Goal: Task Accomplishment & Management: Manage account settings

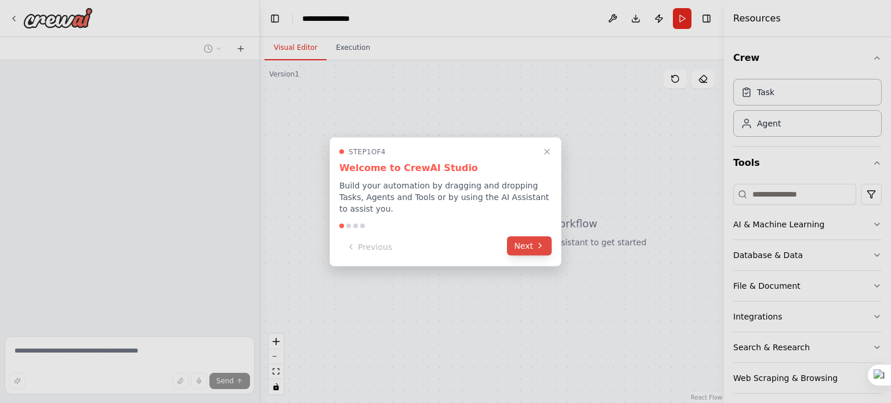
click at [541, 241] on icon at bounding box center [540, 245] width 9 height 9
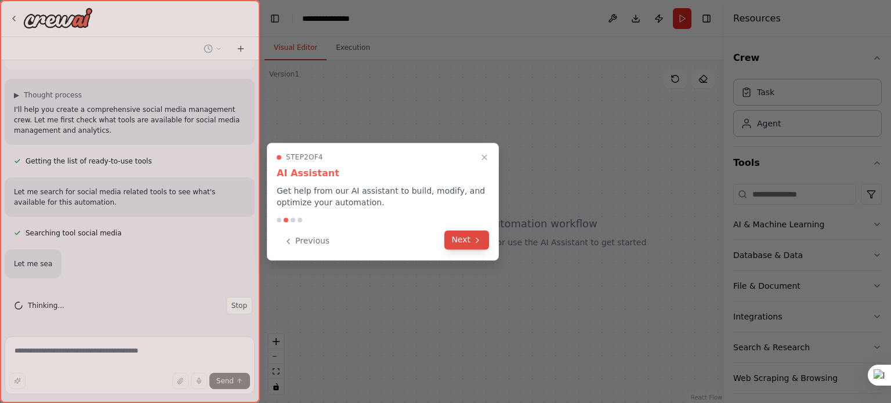
scroll to position [84, 0]
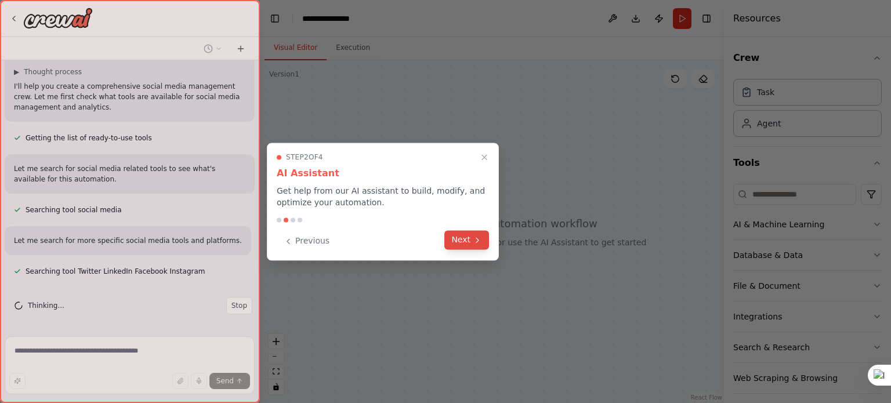
click at [457, 236] on button "Next" at bounding box center [467, 239] width 45 height 19
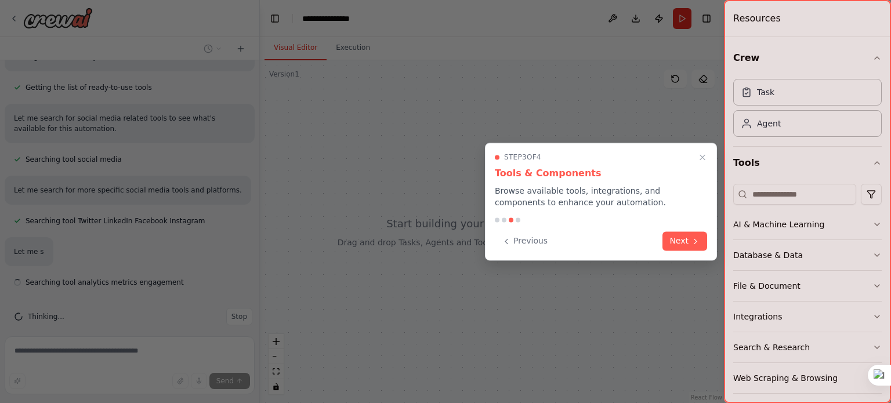
scroll to position [145, 0]
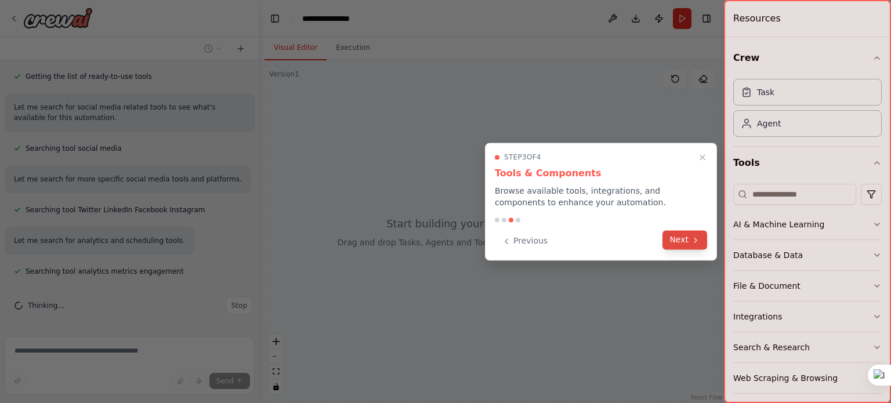
click at [696, 247] on button "Next" at bounding box center [685, 239] width 45 height 19
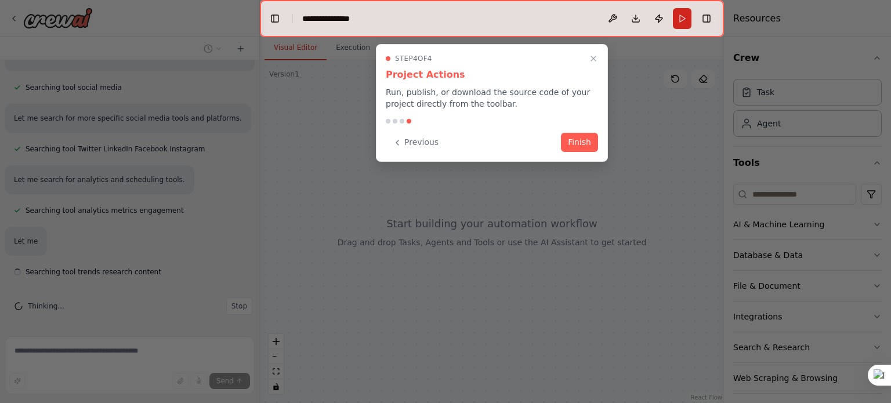
scroll to position [207, 0]
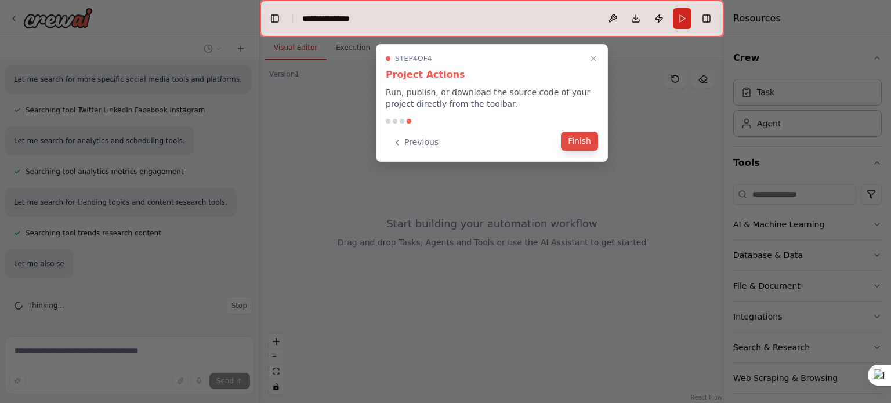
click at [576, 137] on button "Finish" at bounding box center [579, 141] width 37 height 19
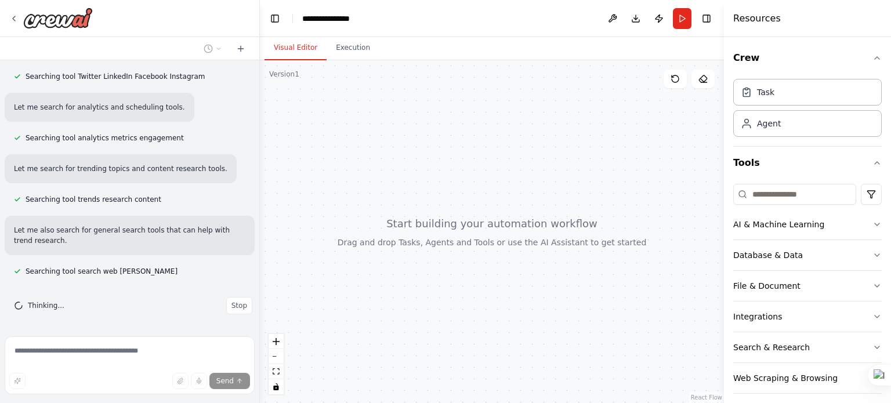
scroll to position [306, 0]
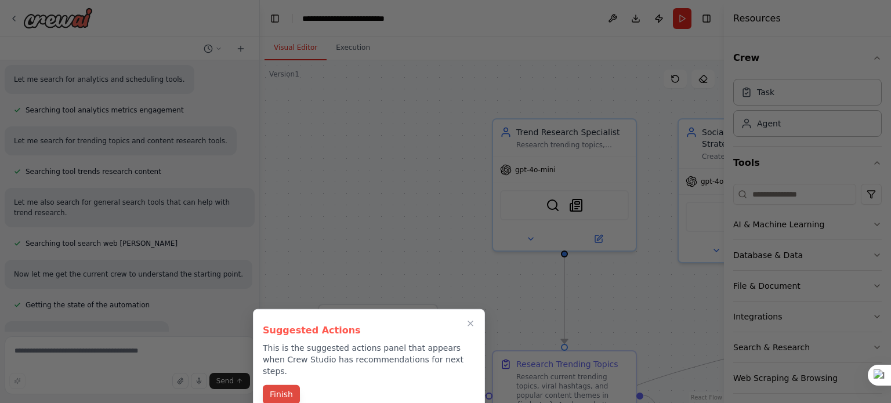
click at [288, 385] on button "Finish" at bounding box center [281, 394] width 37 height 19
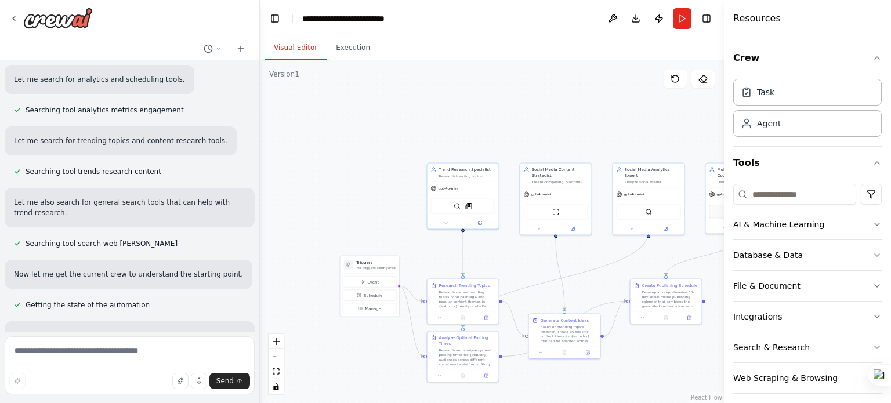
click at [274, 358] on div "React Flow controls" at bounding box center [276, 364] width 15 height 60
click at [809, 123] on div "Agent" at bounding box center [808, 123] width 149 height 27
click at [776, 90] on div "Task" at bounding box center [808, 91] width 149 height 27
click at [769, 128] on div "Agent" at bounding box center [808, 123] width 149 height 27
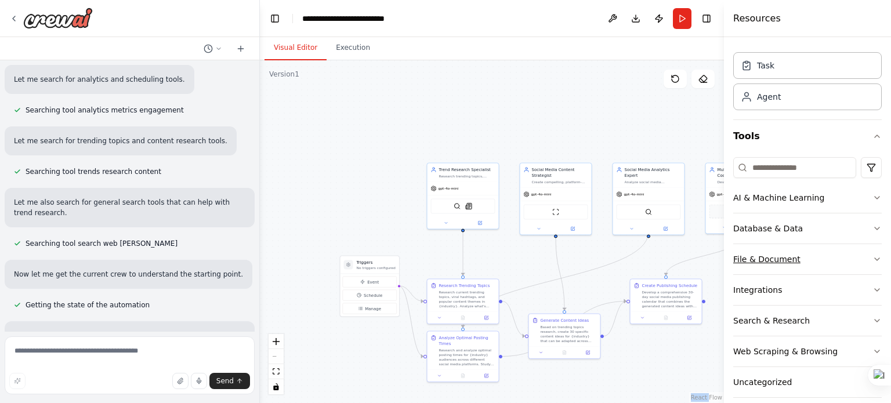
scroll to position [38, 0]
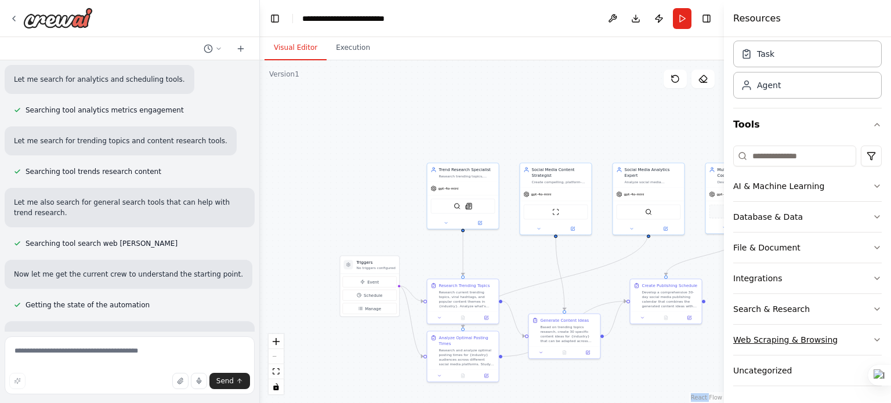
click at [781, 338] on div "Web Scraping & Browsing" at bounding box center [786, 340] width 104 height 12
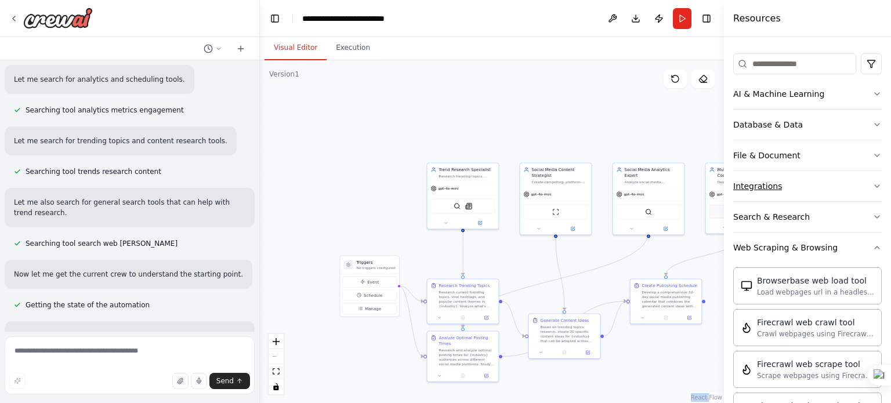
scroll to position [67, 0]
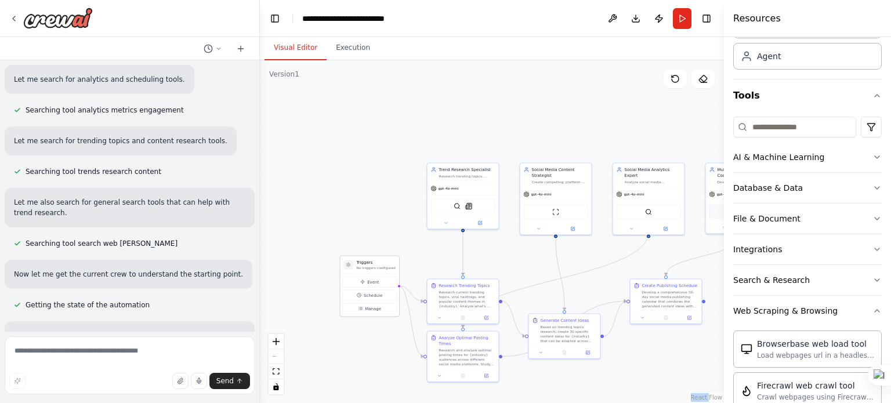
click at [378, 269] on p "No triggers configured" at bounding box center [376, 268] width 39 height 5
click at [375, 277] on button "Event" at bounding box center [370, 282] width 54 height 11
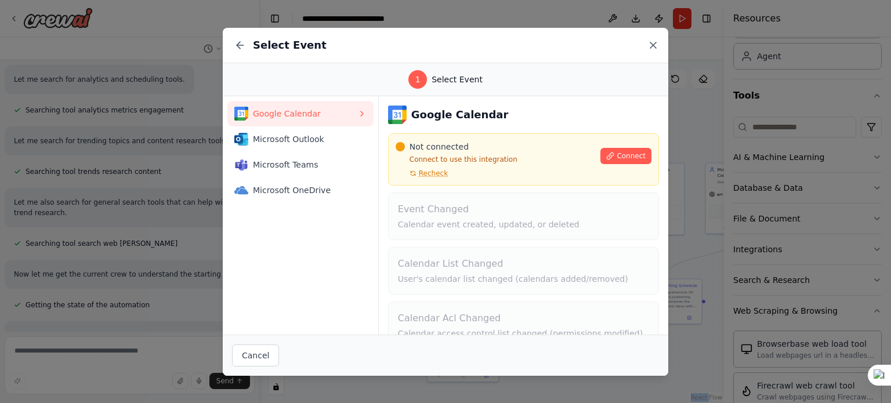
click at [648, 41] on icon at bounding box center [654, 45] width 12 height 12
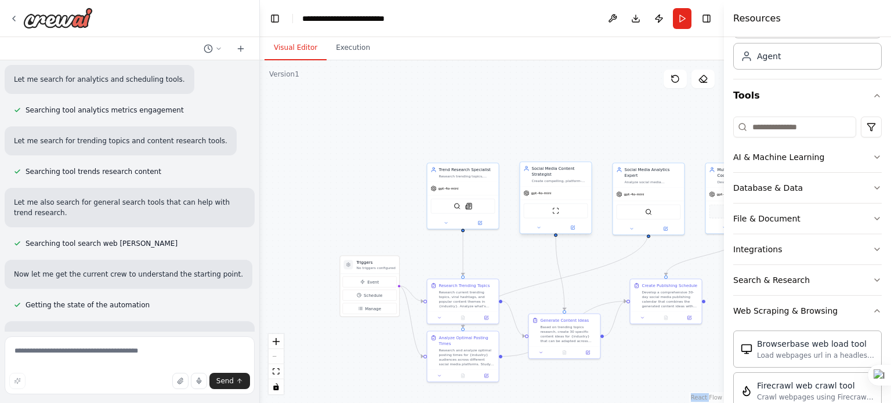
click at [543, 194] on span "gpt-4o-mini" at bounding box center [542, 193] width 20 height 5
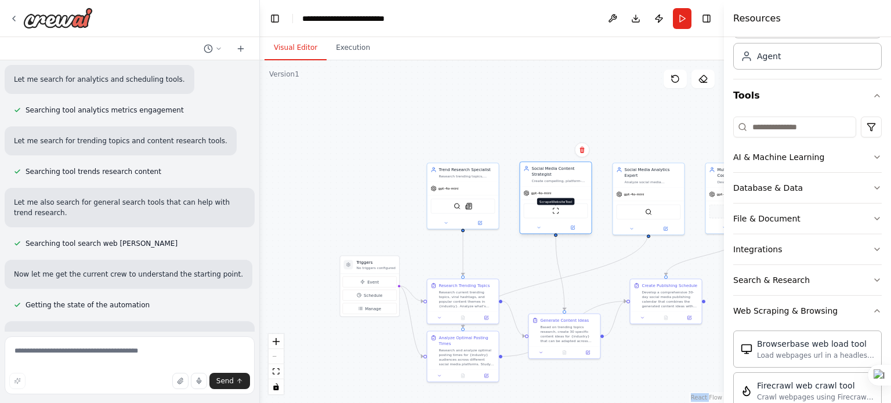
click at [555, 214] on img at bounding box center [555, 211] width 7 height 7
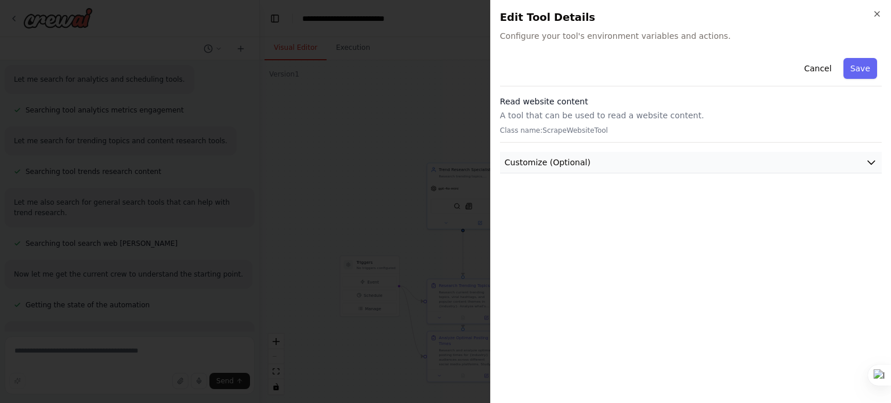
click at [575, 152] on button "Customize (Optional)" at bounding box center [691, 162] width 382 height 21
click at [876, 11] on icon "button" at bounding box center [877, 13] width 9 height 9
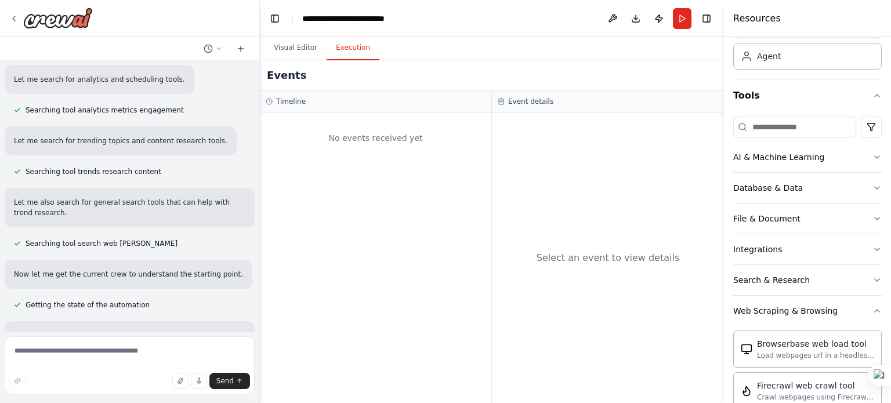
click at [360, 48] on button "Execution" at bounding box center [353, 48] width 53 height 24
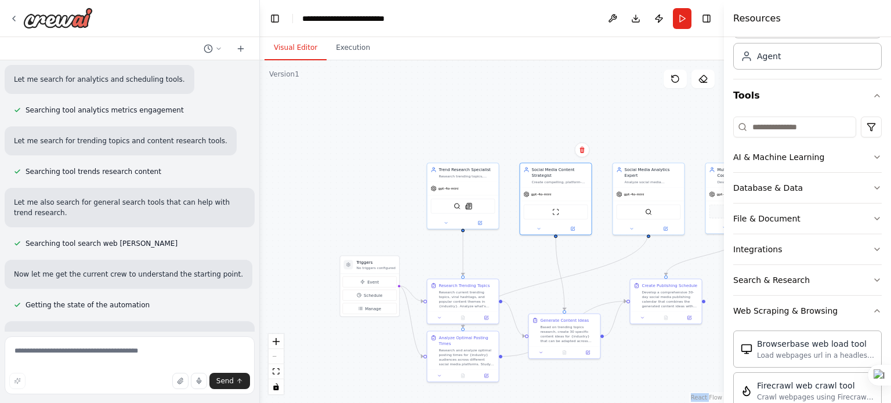
click at [294, 46] on button "Visual Editor" at bounding box center [296, 48] width 62 height 24
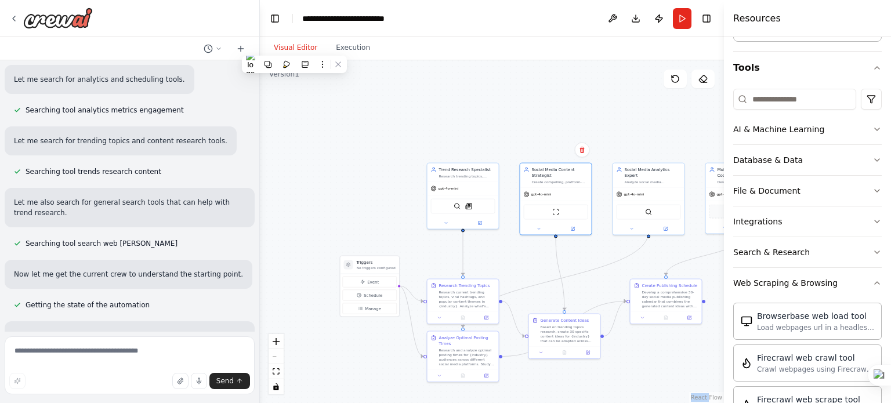
scroll to position [91, 0]
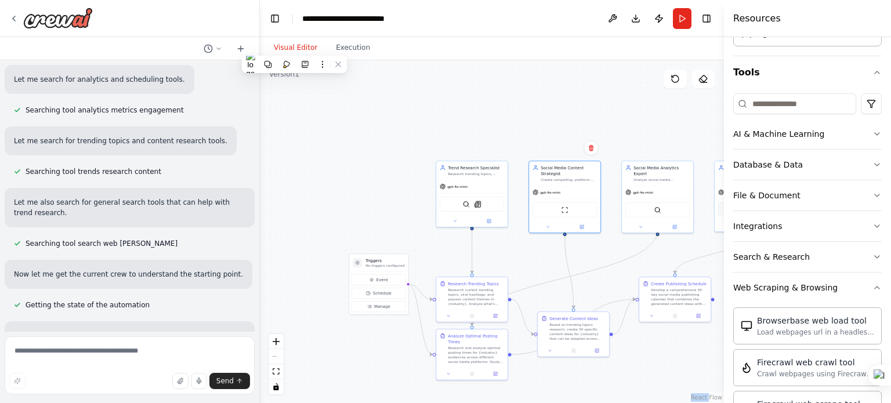
click at [713, 398] on link "React Flow" at bounding box center [706, 398] width 31 height 6
click at [682, 15] on button "Run" at bounding box center [682, 18] width 19 height 21
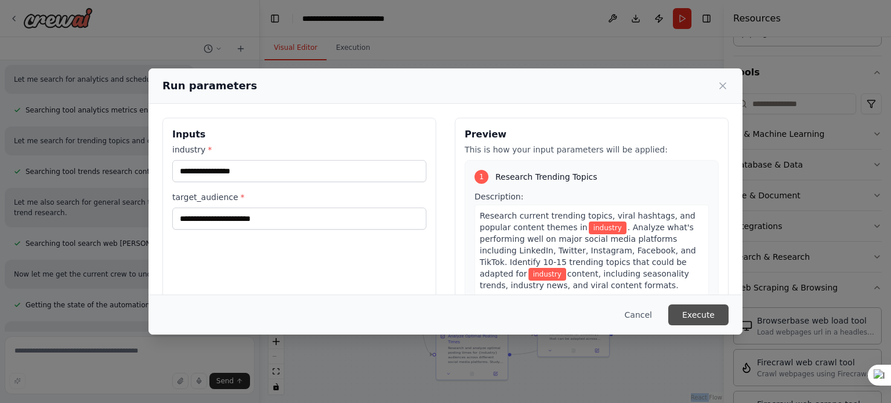
click at [695, 317] on button "Execute" at bounding box center [699, 315] width 60 height 21
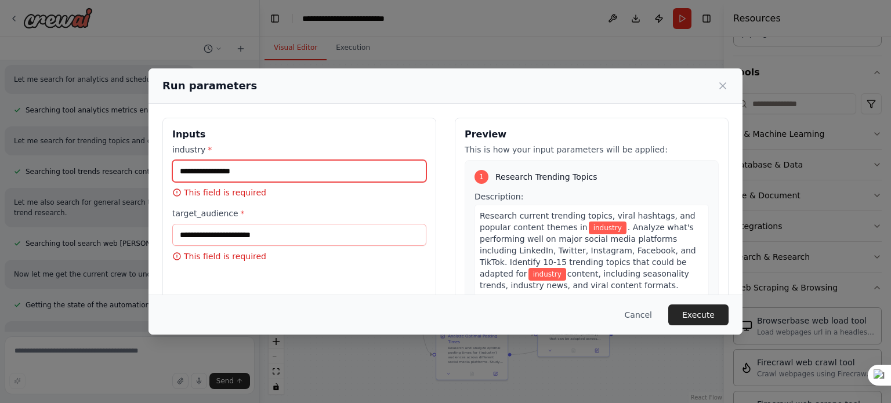
click at [311, 162] on input "industry *" at bounding box center [299, 171] width 254 height 22
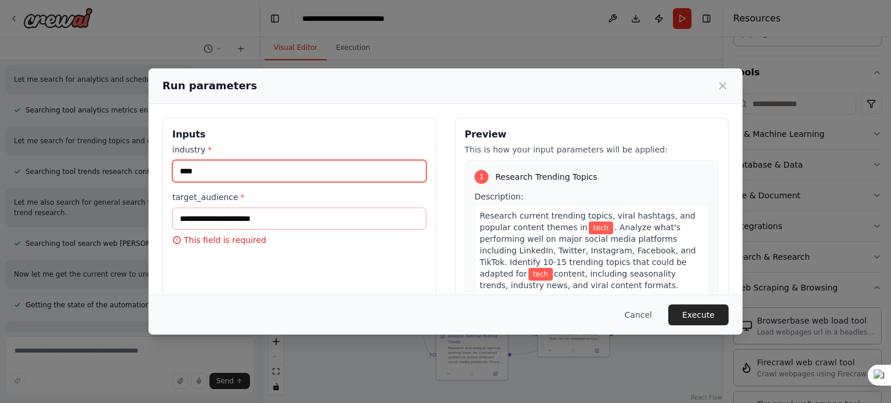
type input "****"
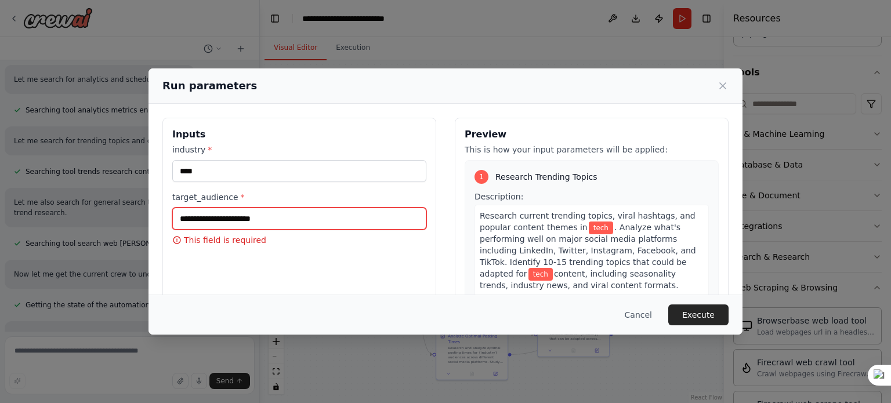
click at [253, 220] on input "target_audience *" at bounding box center [299, 219] width 254 height 22
click at [275, 218] on input "target_audience *" at bounding box center [299, 219] width 254 height 22
click at [211, 219] on input "**********" at bounding box center [299, 219] width 254 height 22
click at [225, 216] on input "**********" at bounding box center [299, 219] width 254 height 22
type input "**********"
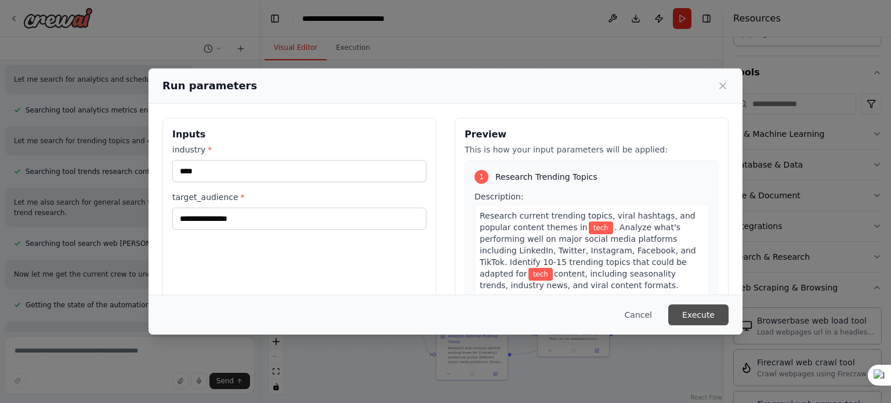
click at [699, 312] on button "Execute" at bounding box center [699, 315] width 60 height 21
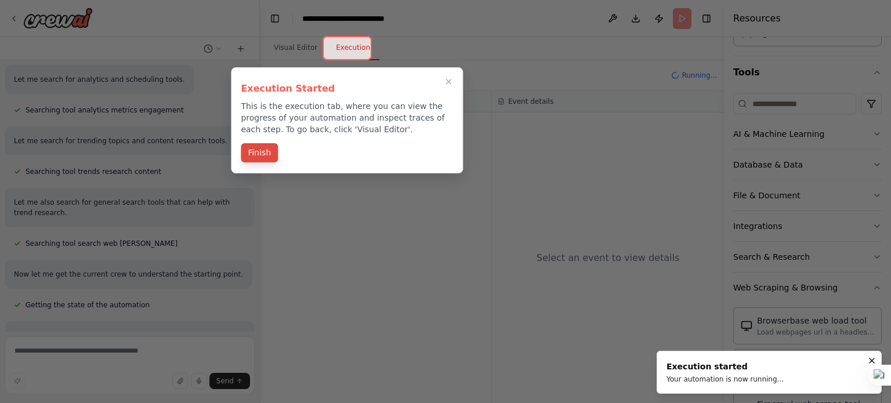
click at [259, 152] on button "Finish" at bounding box center [259, 152] width 37 height 19
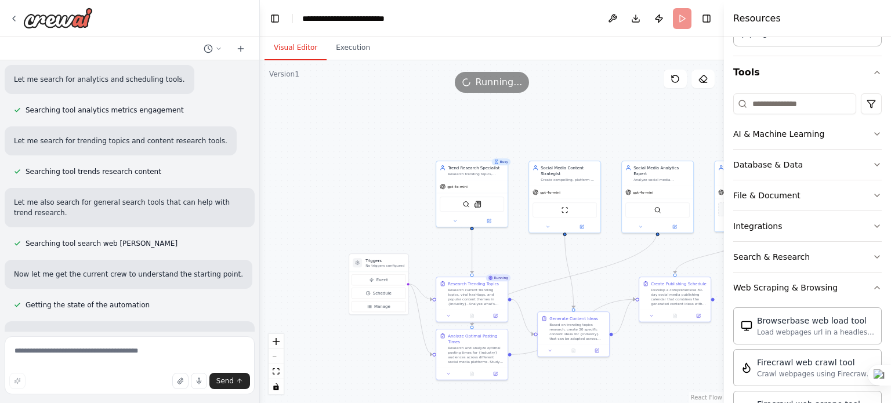
click at [294, 47] on button "Visual Editor" at bounding box center [296, 48] width 62 height 24
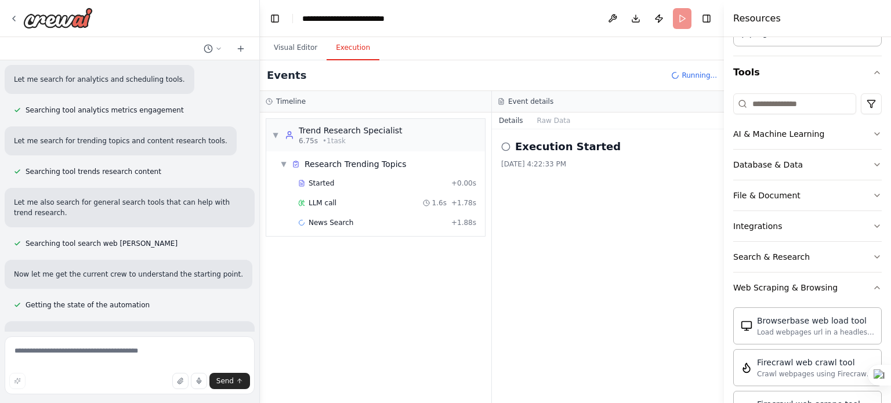
click at [355, 46] on button "Execution" at bounding box center [353, 48] width 53 height 24
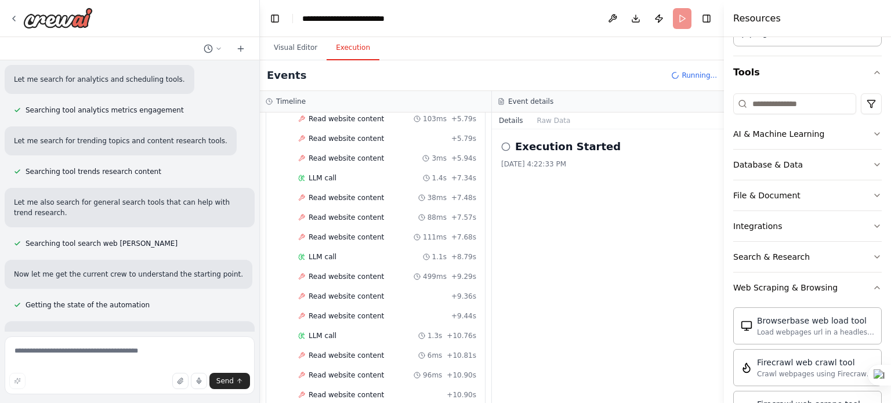
scroll to position [631, 0]
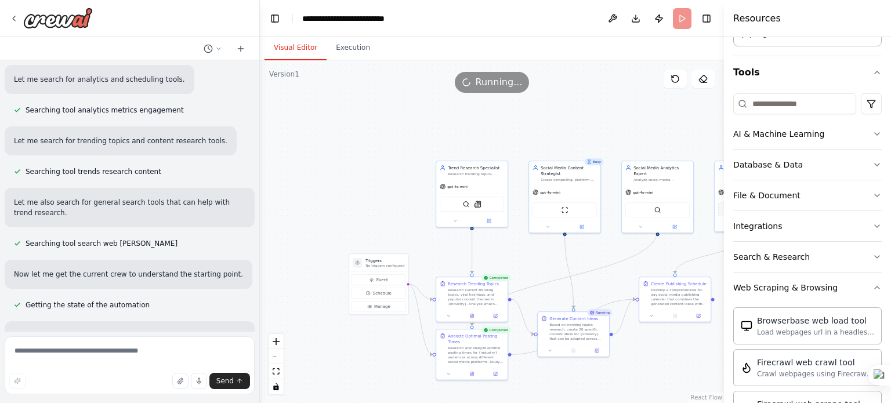
click at [295, 48] on button "Visual Editor" at bounding box center [296, 48] width 62 height 24
click at [328, 47] on button "Execution" at bounding box center [353, 48] width 53 height 24
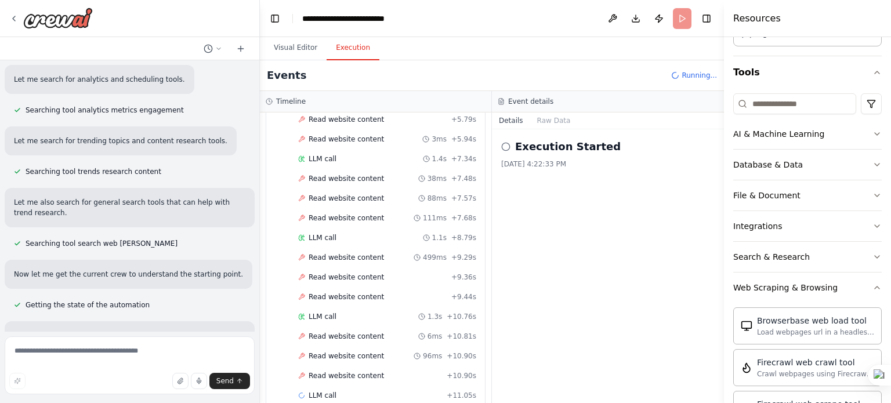
click at [510, 125] on button "Details" at bounding box center [511, 121] width 38 height 16
click at [510, 117] on button "Details" at bounding box center [511, 121] width 38 height 16
click at [555, 125] on button "Raw Data" at bounding box center [554, 121] width 48 height 16
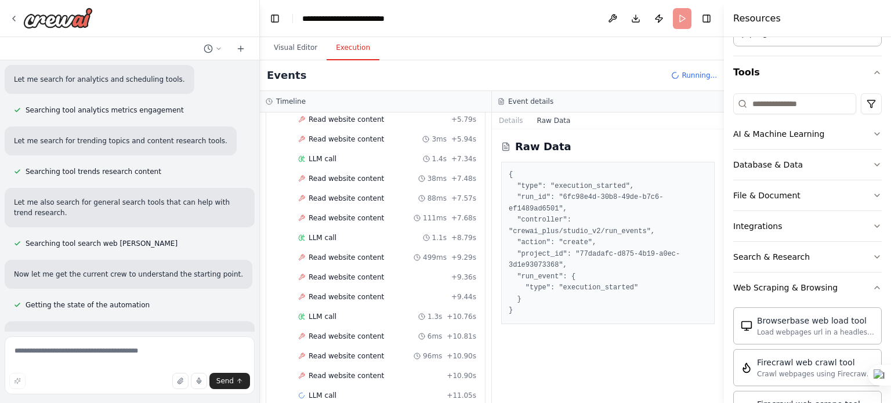
click at [525, 152] on h2 "Raw Data" at bounding box center [543, 147] width 56 height 16
click at [519, 120] on button "Details" at bounding box center [511, 121] width 38 height 16
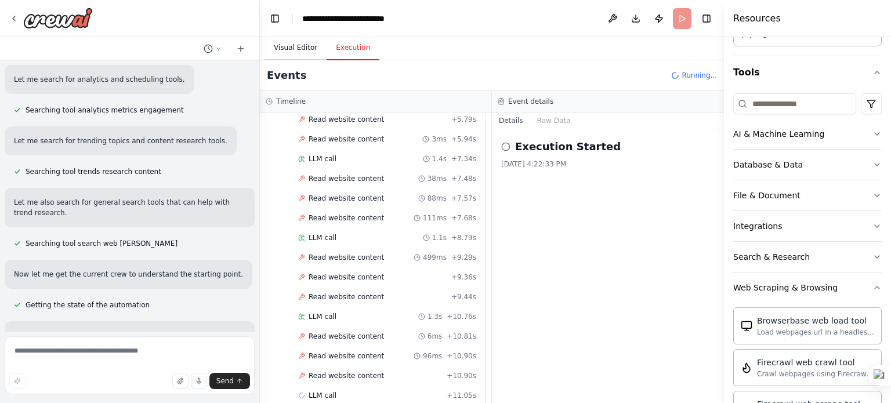
click at [293, 53] on button "Visual Editor" at bounding box center [296, 48] width 62 height 24
click at [327, 53] on button "Execution" at bounding box center [353, 48] width 53 height 24
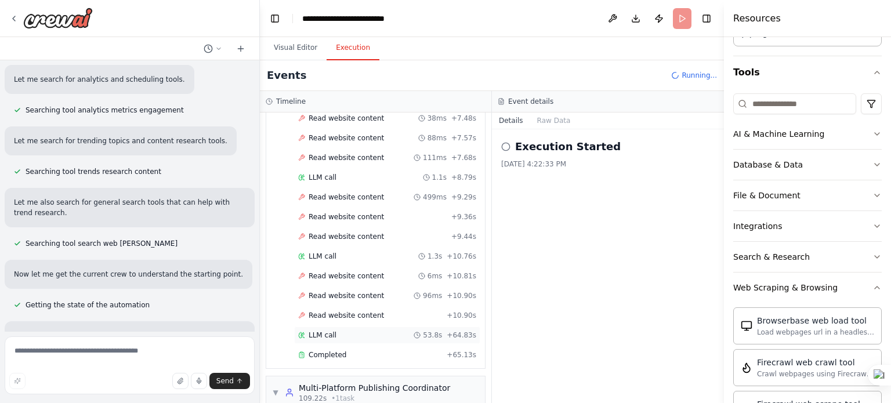
scroll to position [756, 0]
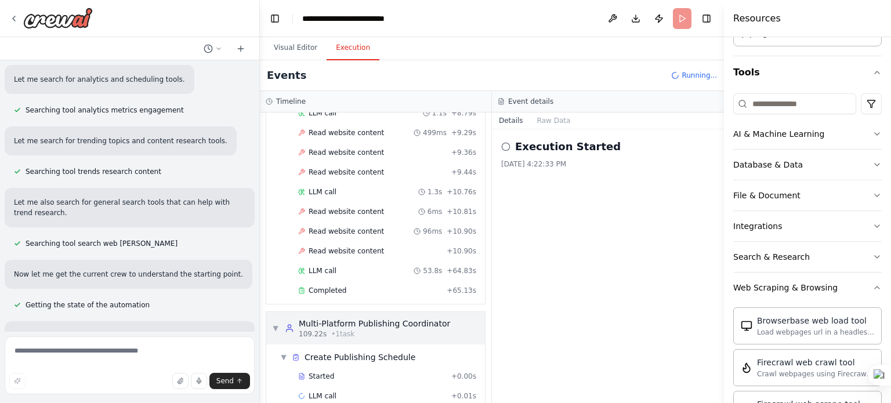
click at [349, 330] on span "• 1 task" at bounding box center [342, 334] width 23 height 9
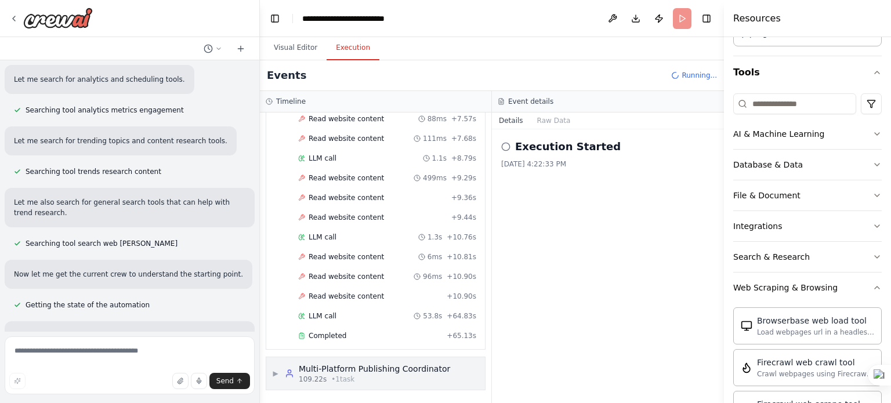
scroll to position [692, 0]
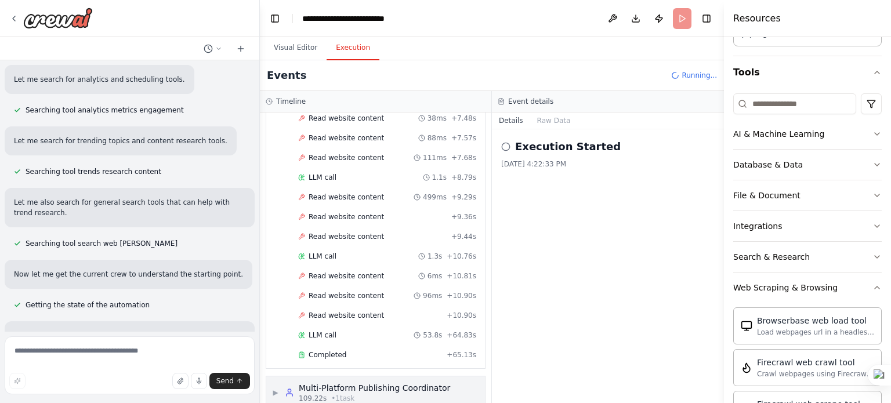
click at [317, 382] on div "Multi-Platform Publishing Coordinator" at bounding box center [374, 388] width 151 height 12
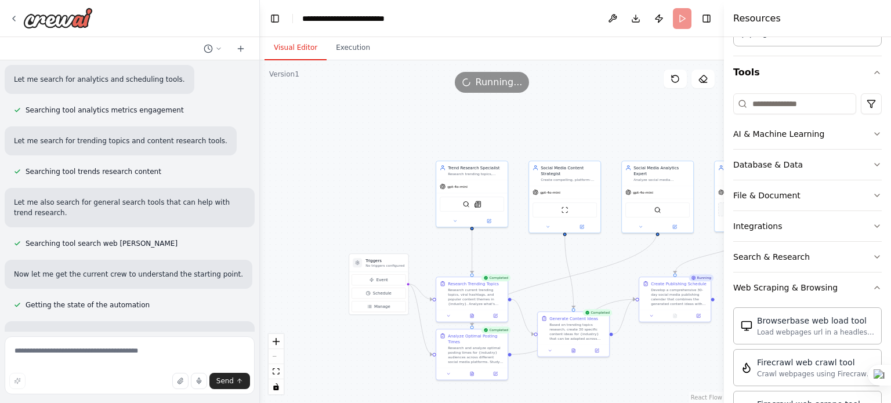
click at [303, 46] on button "Visual Editor" at bounding box center [296, 48] width 62 height 24
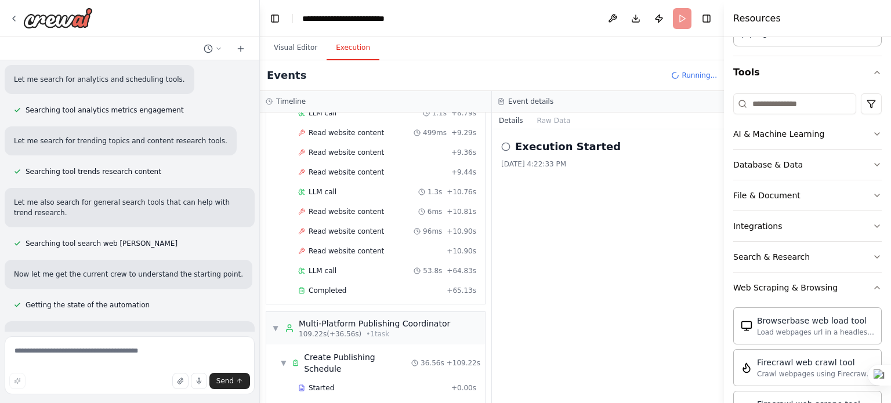
click at [343, 47] on button "Execution" at bounding box center [353, 48] width 53 height 24
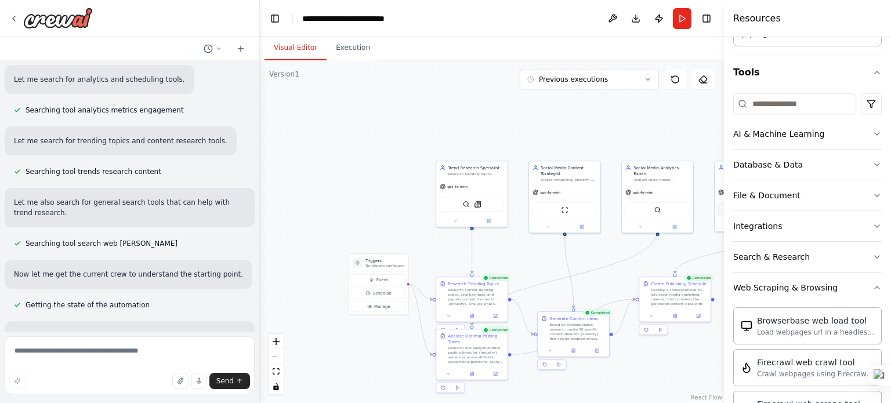
click at [301, 46] on button "Visual Editor" at bounding box center [296, 48] width 62 height 24
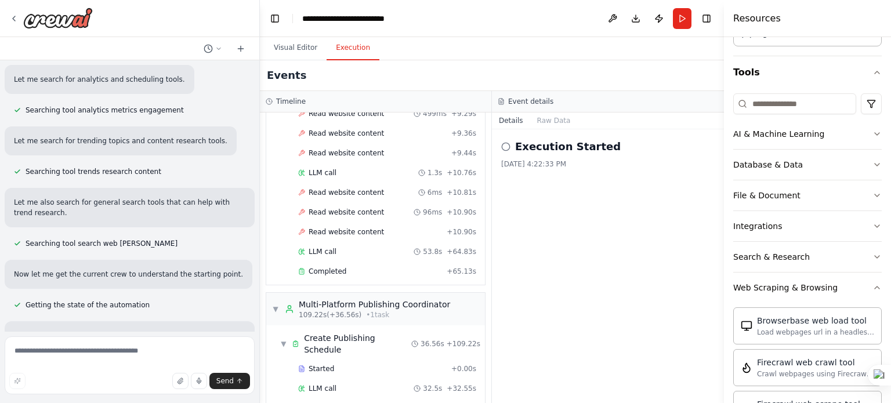
click at [334, 59] on button "Execution" at bounding box center [353, 48] width 53 height 24
click at [317, 364] on span "Started" at bounding box center [322, 368] width 26 height 9
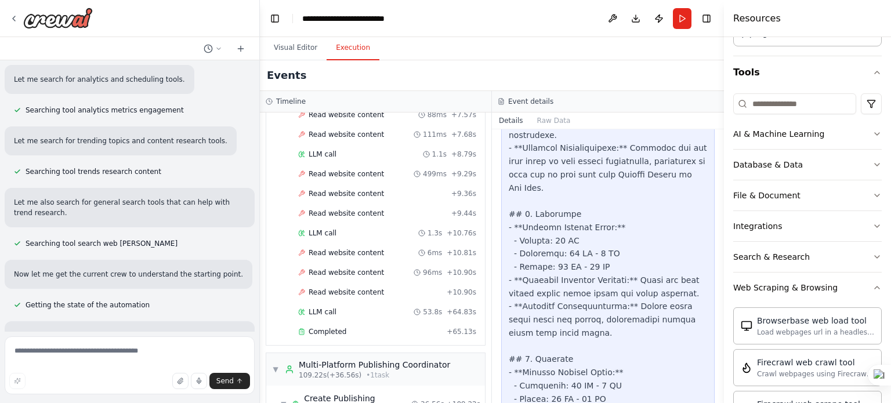
scroll to position [5109, 0]
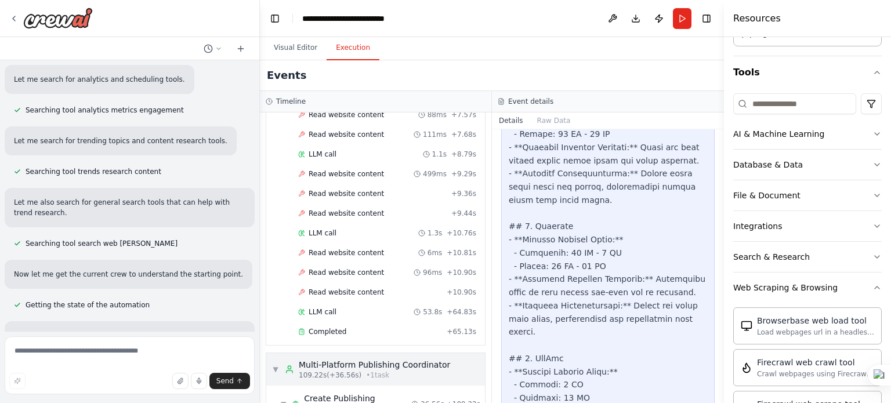
click at [410, 371] on div "109.22s (+36.56s) • 1 task" at bounding box center [374, 375] width 151 height 9
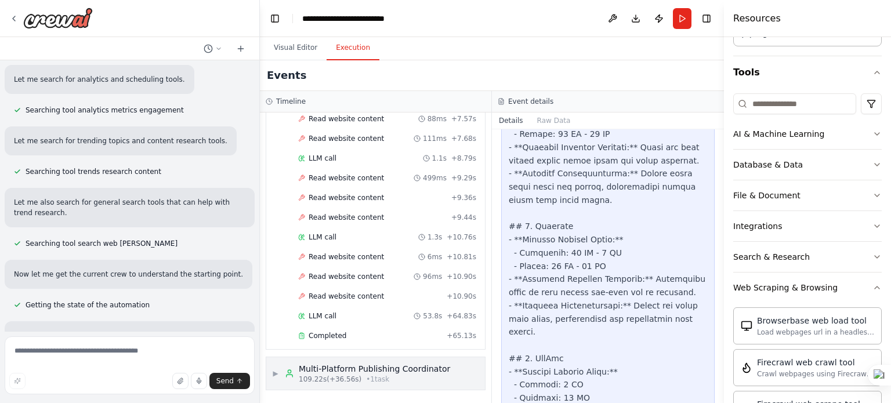
scroll to position [692, 0]
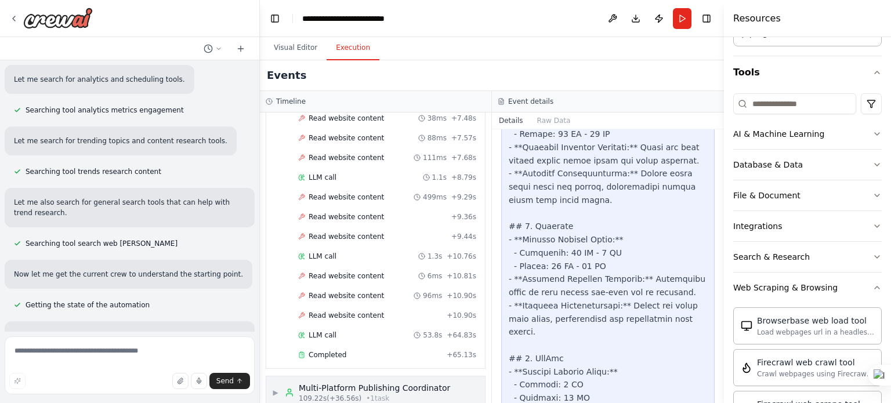
click at [374, 394] on span "• 1 task" at bounding box center [377, 398] width 23 height 9
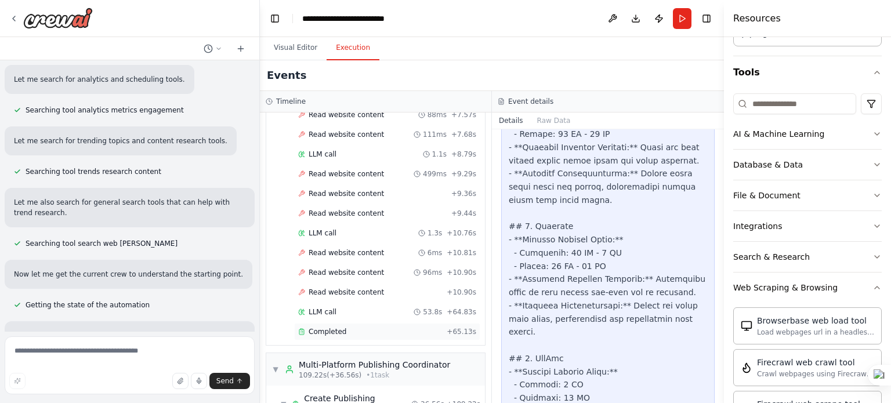
scroll to position [775, 0]
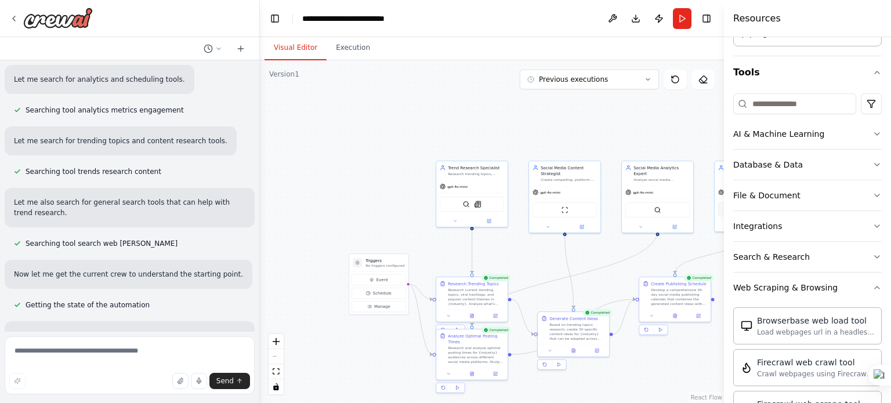
click at [283, 49] on button "Visual Editor" at bounding box center [296, 48] width 62 height 24
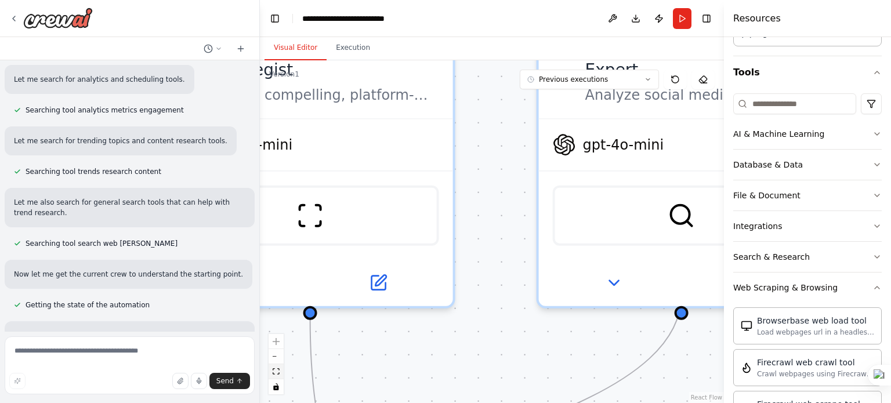
click at [278, 369] on icon "fit view" at bounding box center [276, 372] width 7 height 6
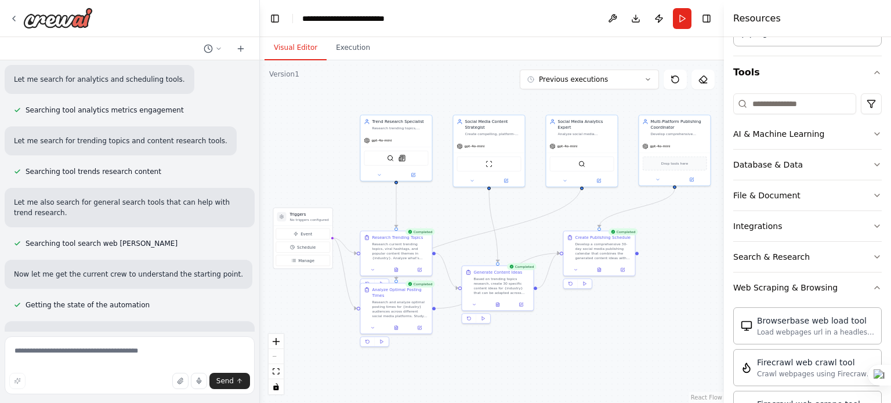
click at [542, 349] on div ".deletable-edge-delete-btn { width: 20px; height: 20px; border: 0px solid #ffff…" at bounding box center [492, 231] width 464 height 343
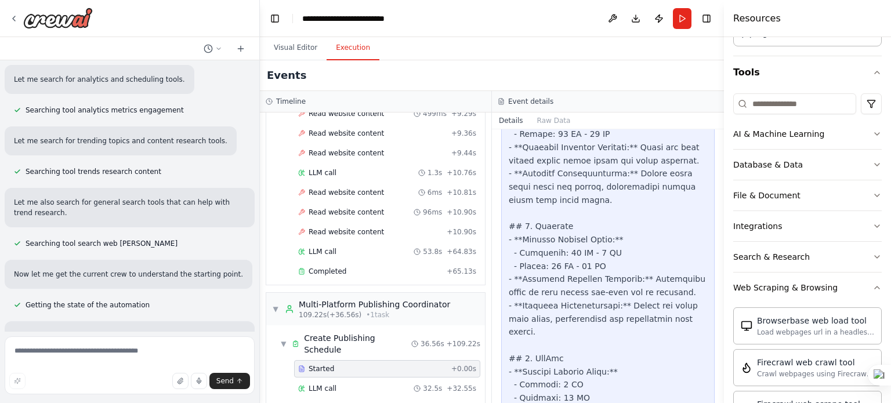
click at [357, 56] on button "Execution" at bounding box center [353, 48] width 53 height 24
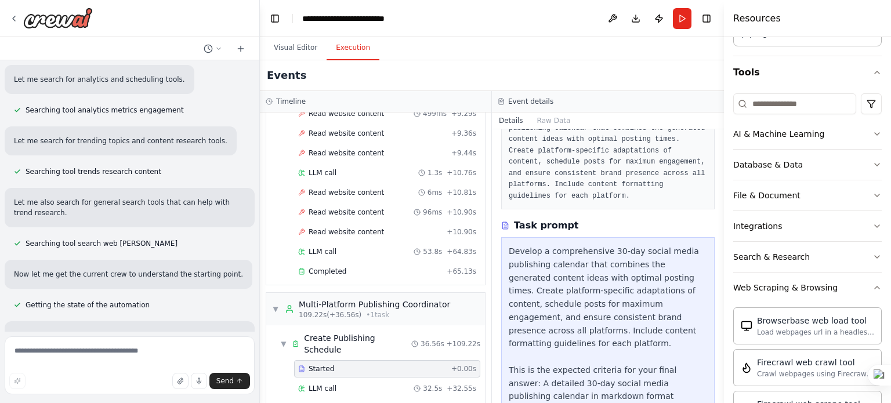
scroll to position [0, 0]
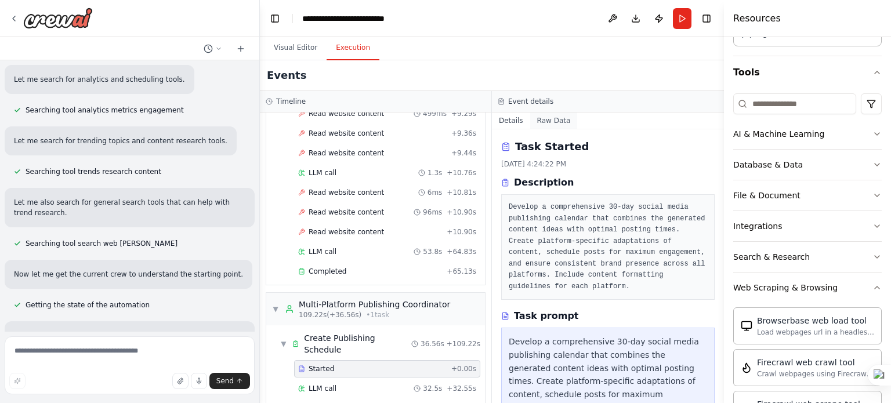
click at [539, 124] on button "Raw Data" at bounding box center [554, 121] width 48 height 16
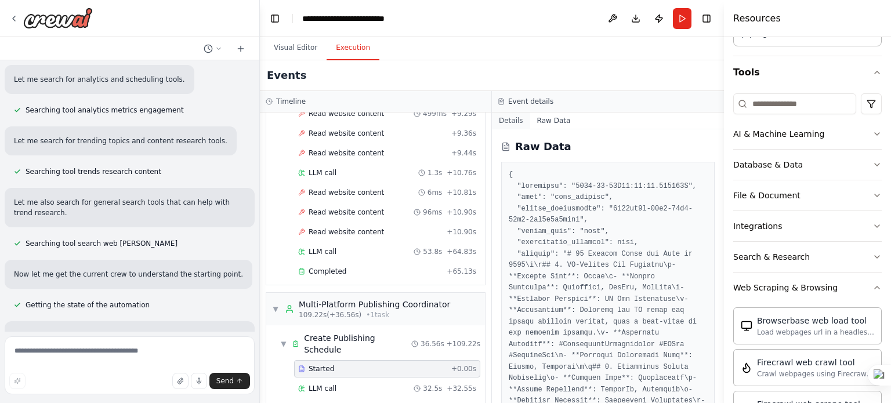
click at [512, 121] on button "Details" at bounding box center [511, 121] width 38 height 16
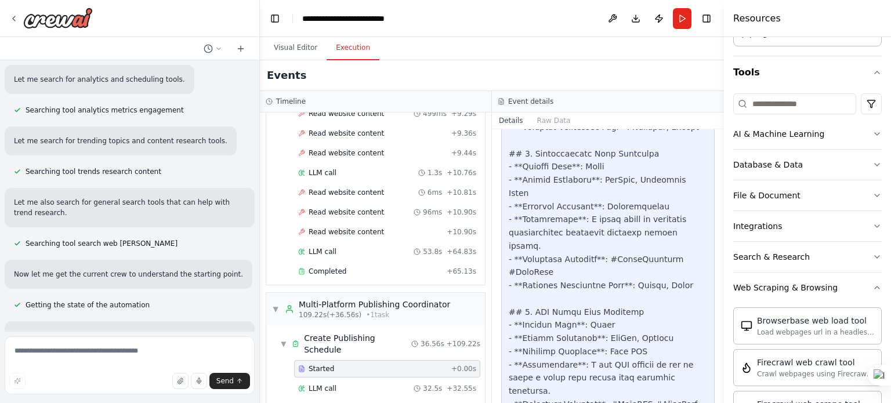
scroll to position [1107, 0]
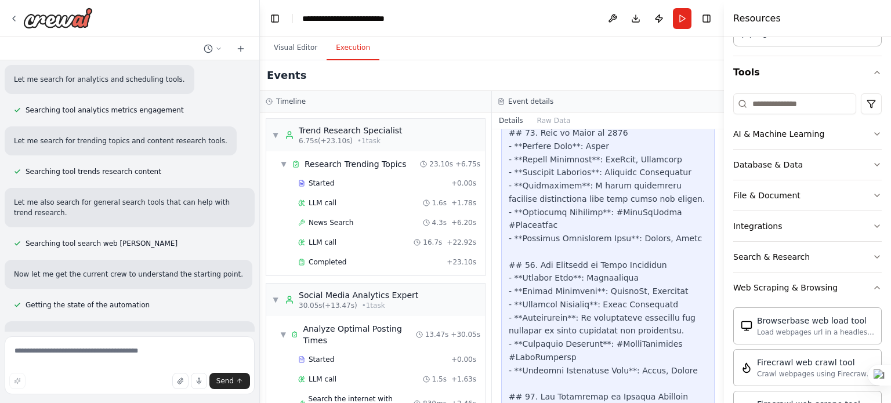
scroll to position [775, 0]
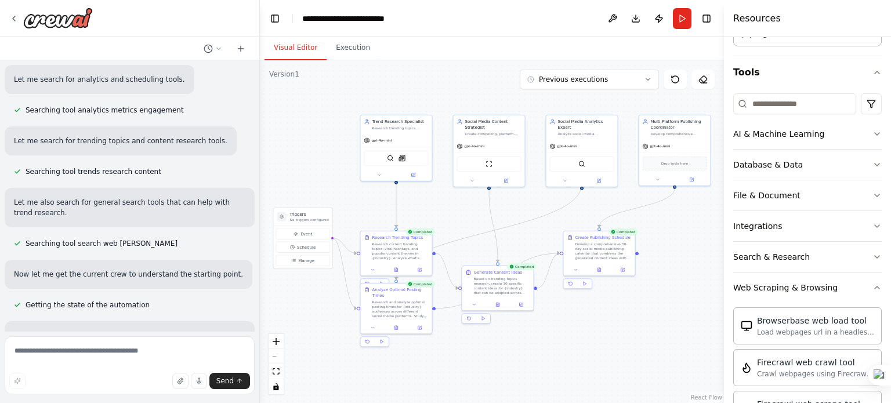
click at [293, 50] on button "Visual Editor" at bounding box center [296, 48] width 62 height 24
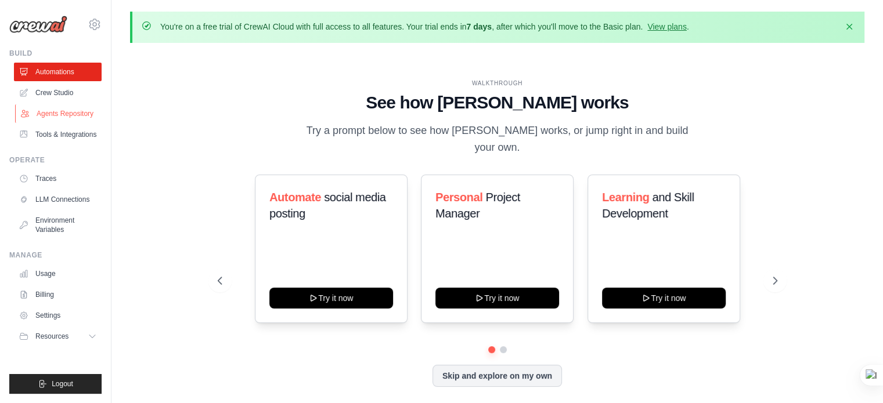
click at [72, 118] on link "Agents Repository" at bounding box center [59, 113] width 88 height 19
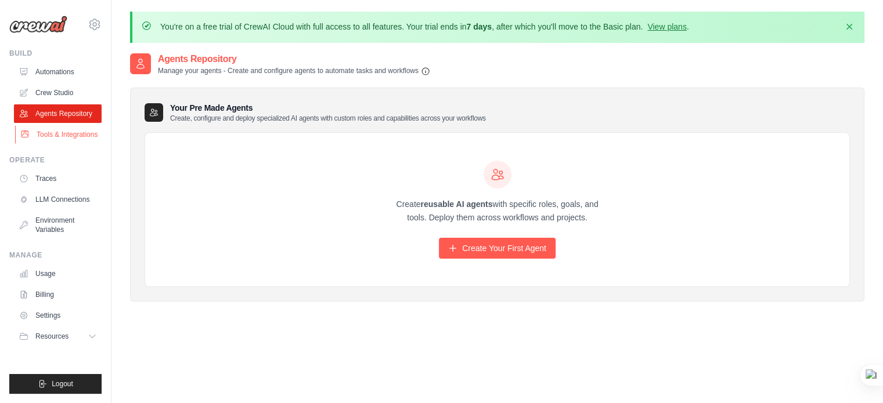
click at [67, 139] on link "Tools & Integrations" at bounding box center [59, 134] width 88 height 19
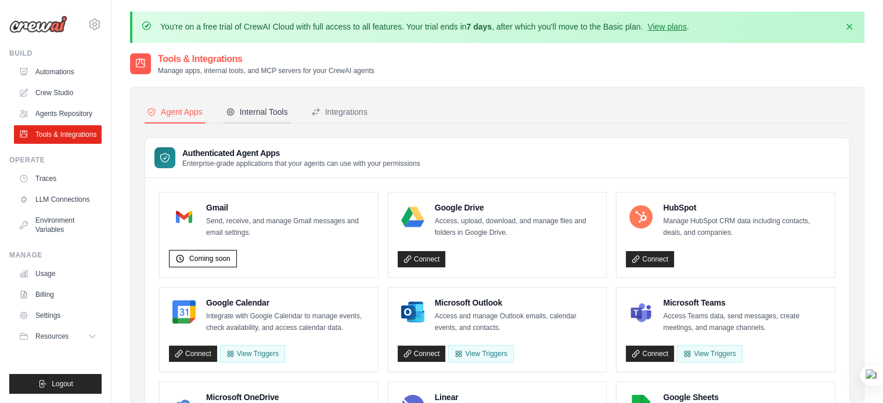
click at [252, 107] on div "Internal Tools" at bounding box center [257, 112] width 62 height 12
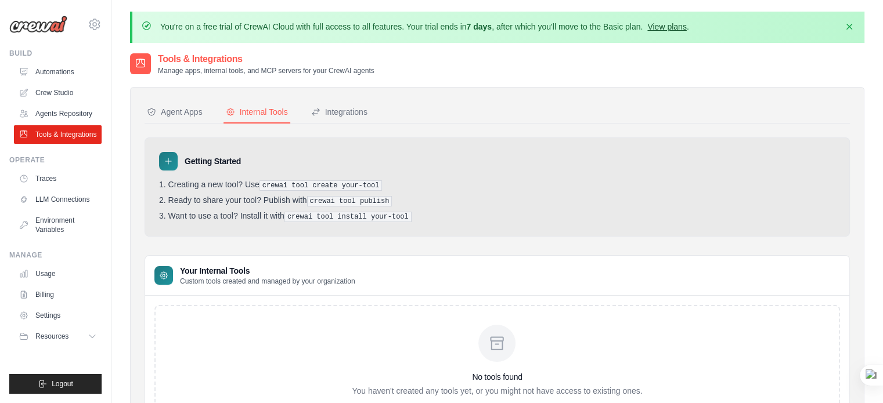
click at [667, 24] on link "View plans" at bounding box center [666, 26] width 39 height 9
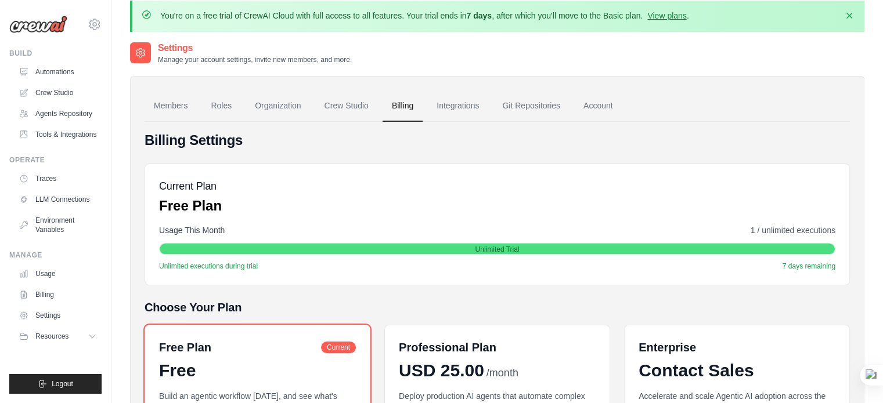
scroll to position [7, 0]
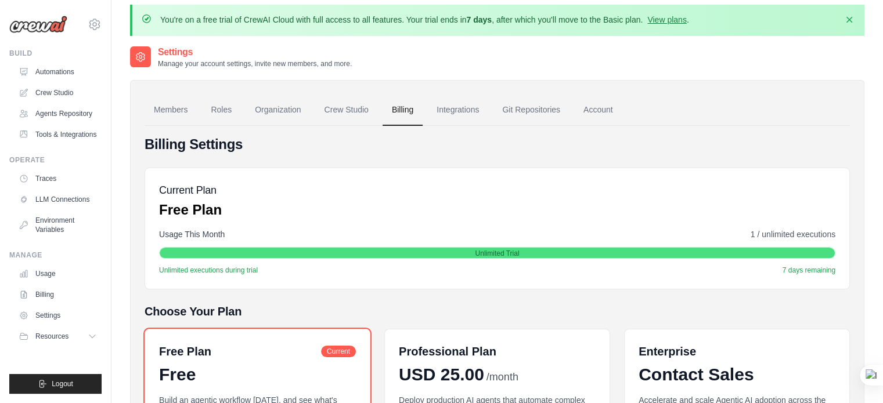
click at [260, 136] on h4 "Billing Settings" at bounding box center [496, 144] width 705 height 19
click at [347, 113] on link "Crew Studio" at bounding box center [346, 110] width 63 height 31
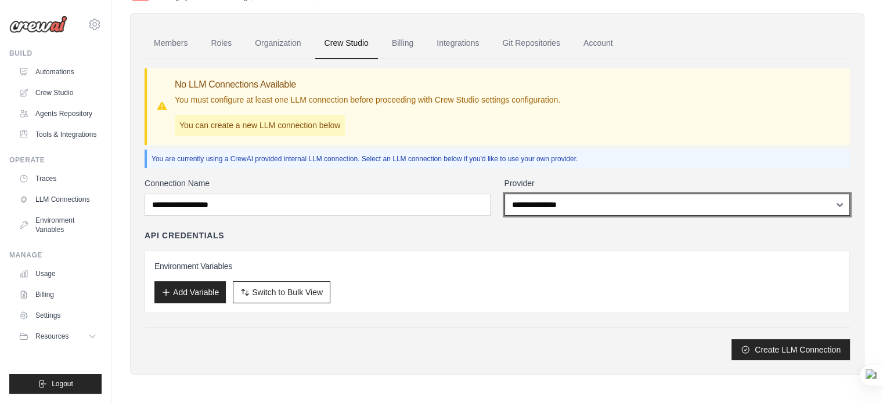
click at [543, 202] on select "**********" at bounding box center [677, 205] width 346 height 22
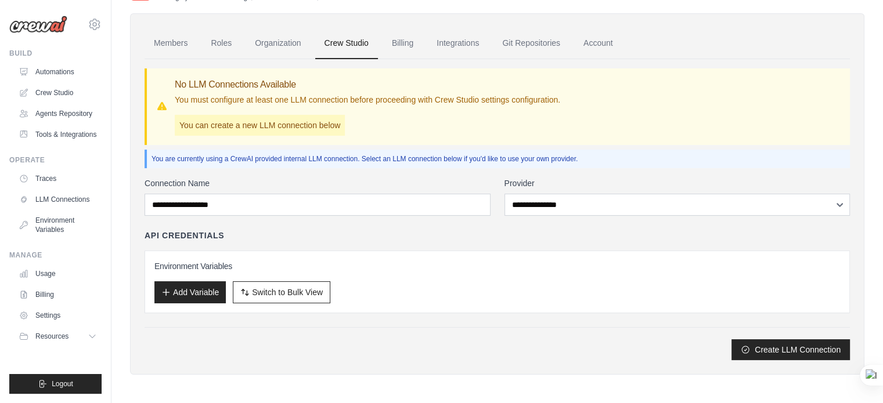
click at [441, 265] on h3 "Environment Variables" at bounding box center [496, 267] width 685 height 12
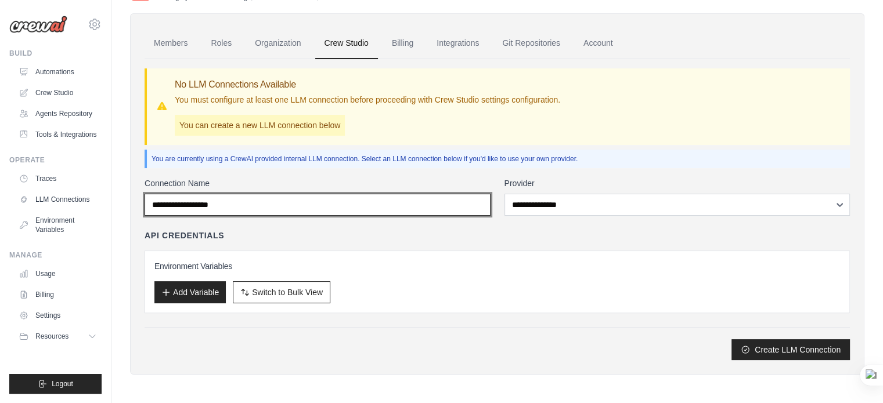
click at [475, 207] on input "Connection Name" at bounding box center [317, 205] width 346 height 22
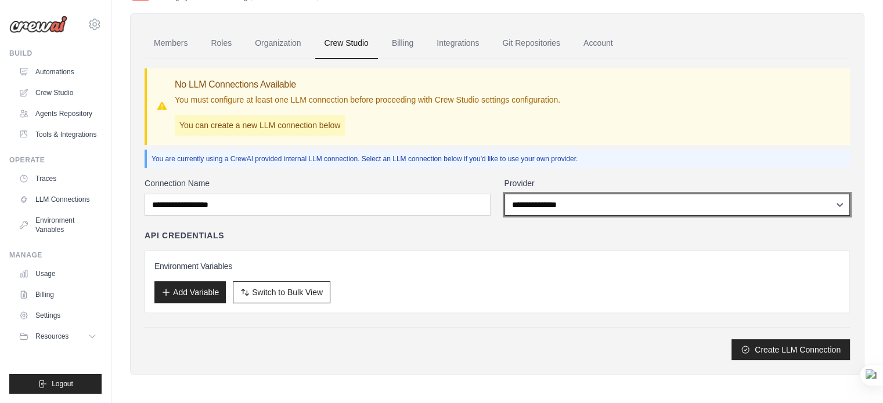
click at [548, 207] on select "**********" at bounding box center [677, 205] width 346 height 22
select select "******"
click at [504, 194] on select "**********" at bounding box center [677, 205] width 346 height 22
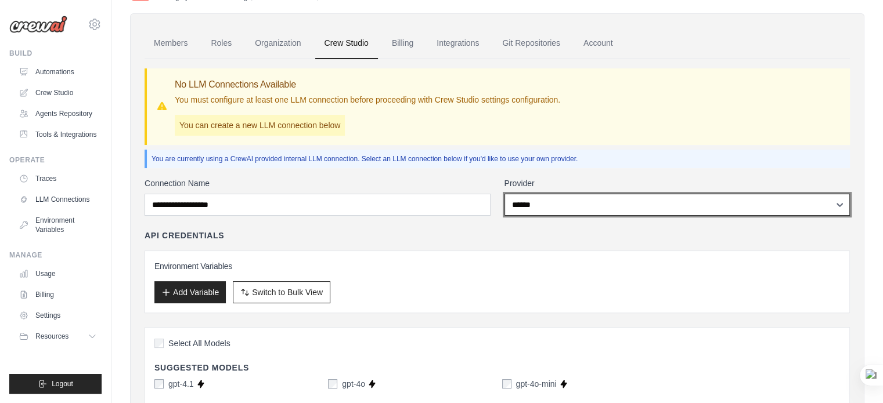
click at [539, 208] on select "**********" at bounding box center [677, 205] width 346 height 22
click at [504, 194] on select "**********" at bounding box center [677, 205] width 346 height 22
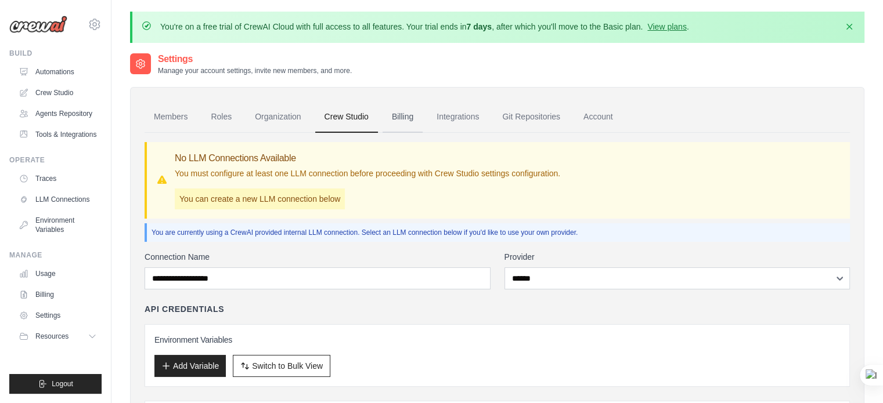
click at [404, 118] on link "Billing" at bounding box center [402, 117] width 40 height 31
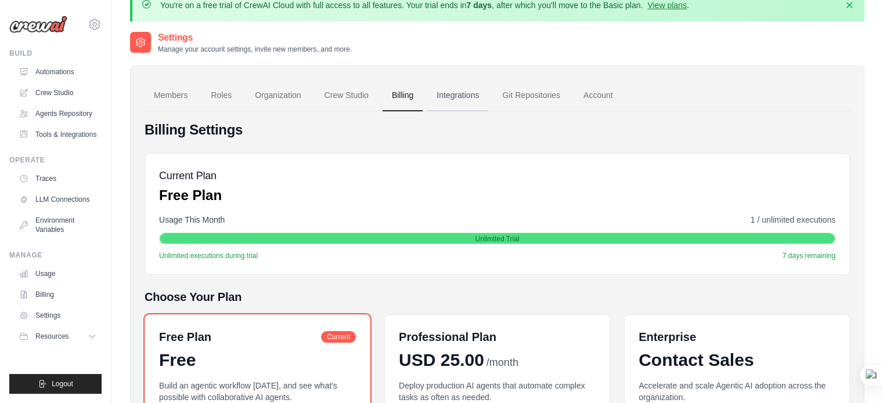
click at [454, 100] on link "Integrations" at bounding box center [457, 95] width 61 height 31
